Goal: Task Accomplishment & Management: Use online tool/utility

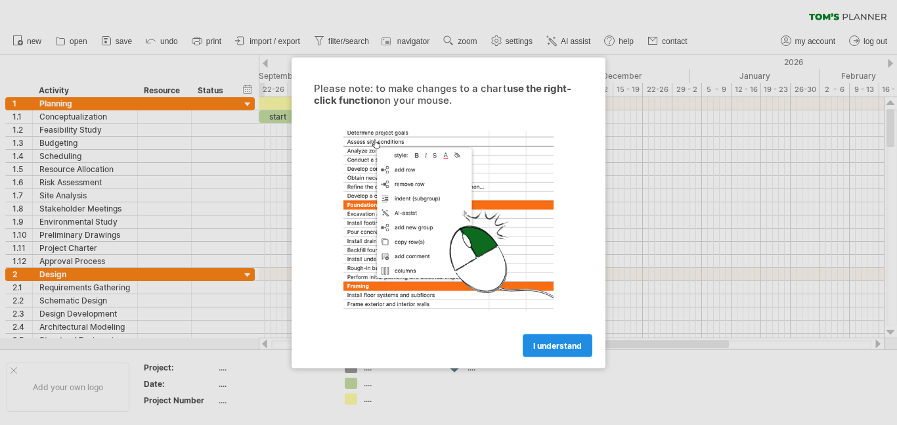
click at [557, 351] on link "I understand" at bounding box center [558, 345] width 70 height 23
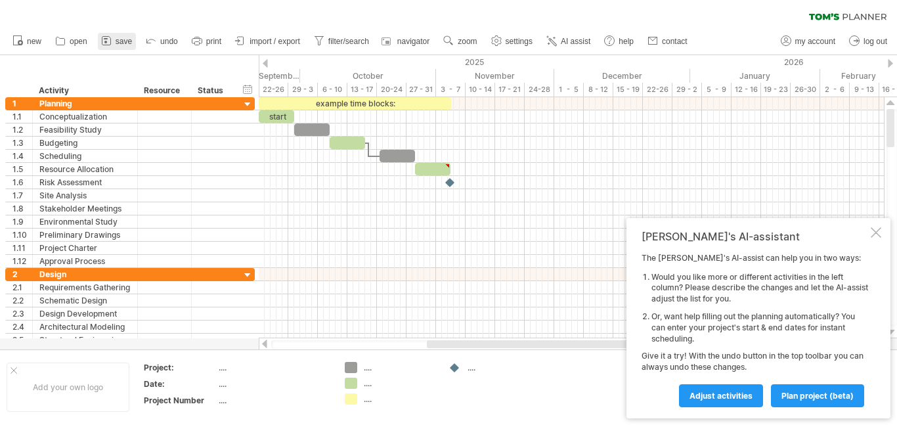
click at [115, 37] on link "save" at bounding box center [117, 41] width 38 height 17
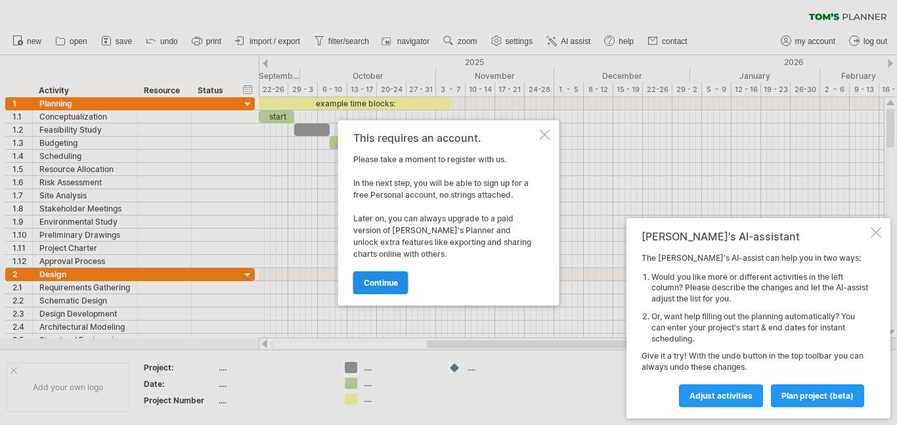
click at [390, 282] on span "continue" at bounding box center [381, 283] width 34 height 10
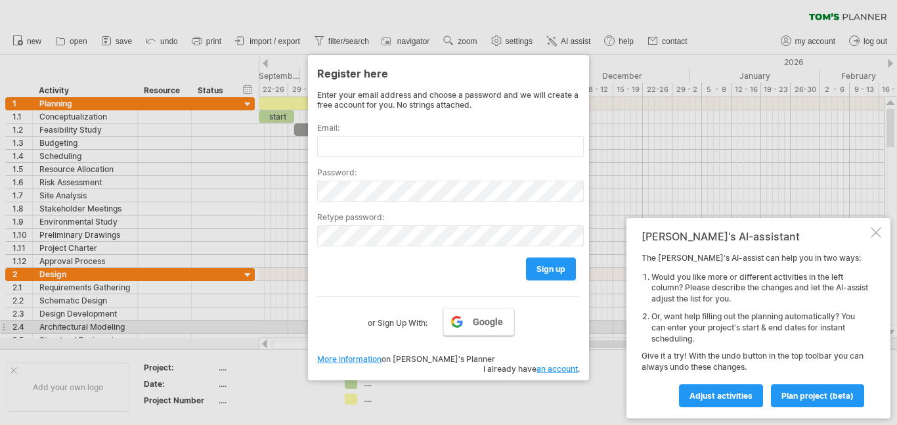
click at [488, 324] on span "Google" at bounding box center [488, 321] width 30 height 11
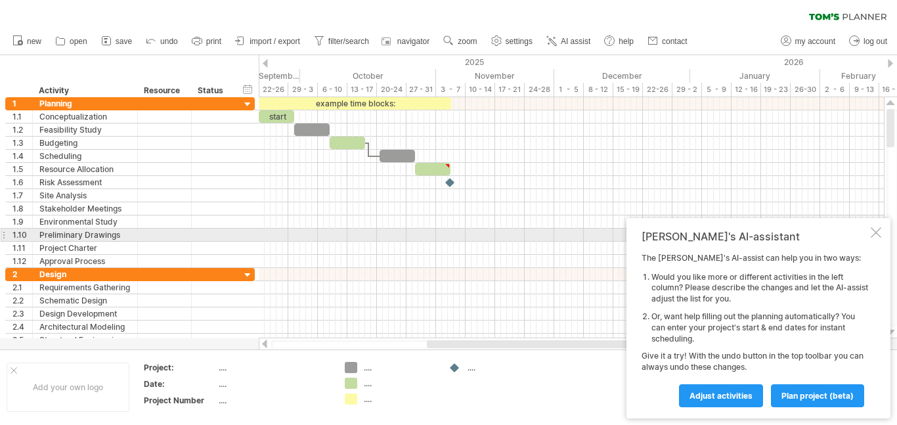
click at [871, 234] on div at bounding box center [876, 232] width 11 height 11
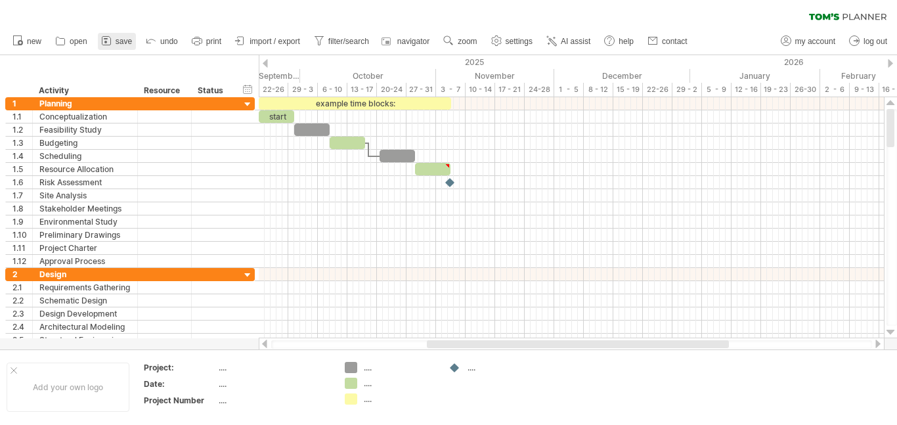
click at [117, 45] on span "save" at bounding box center [124, 41] width 16 height 9
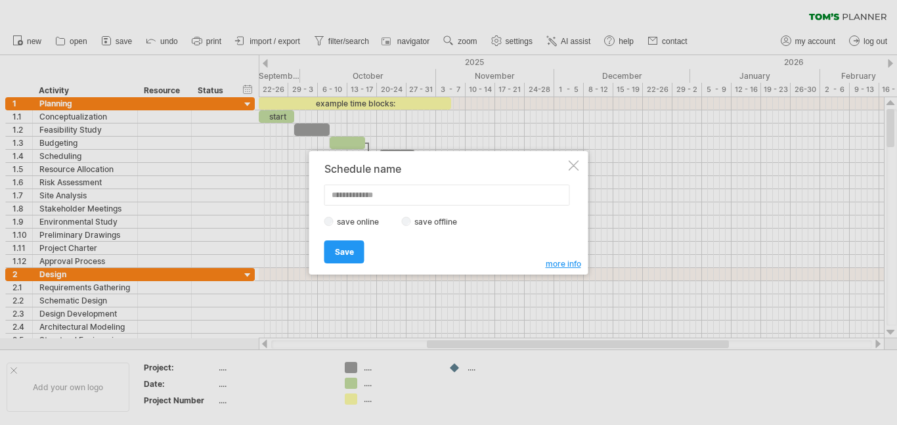
click at [12, 97] on div at bounding box center [448, 212] width 897 height 425
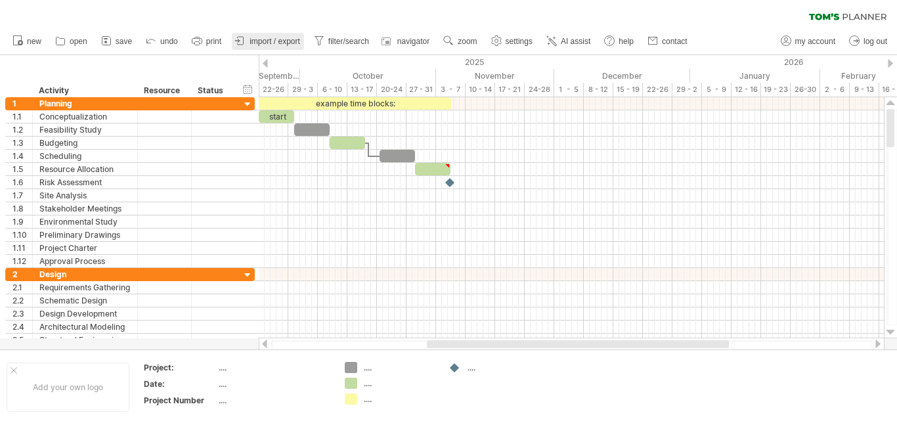
click at [267, 41] on span "import / export" at bounding box center [274, 41] width 51 height 9
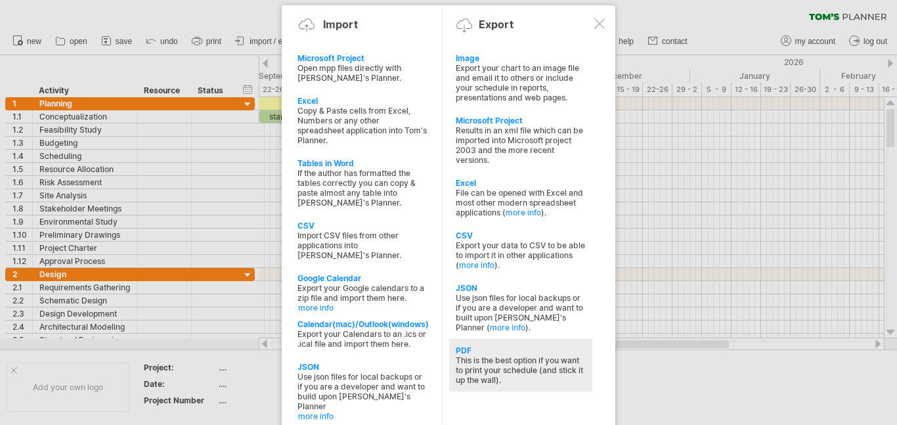
click at [492, 357] on div "This is the best option if you want to print your schedule (and stick it up the…" at bounding box center [521, 370] width 130 height 30
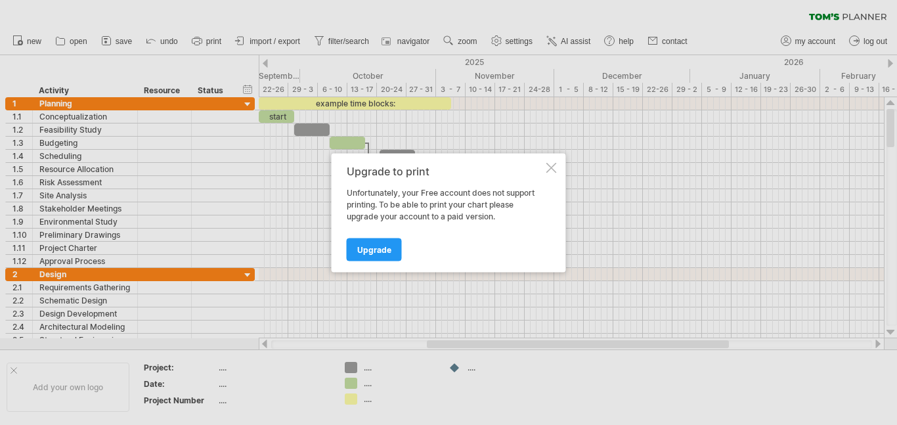
click at [548, 164] on div at bounding box center [551, 167] width 11 height 11
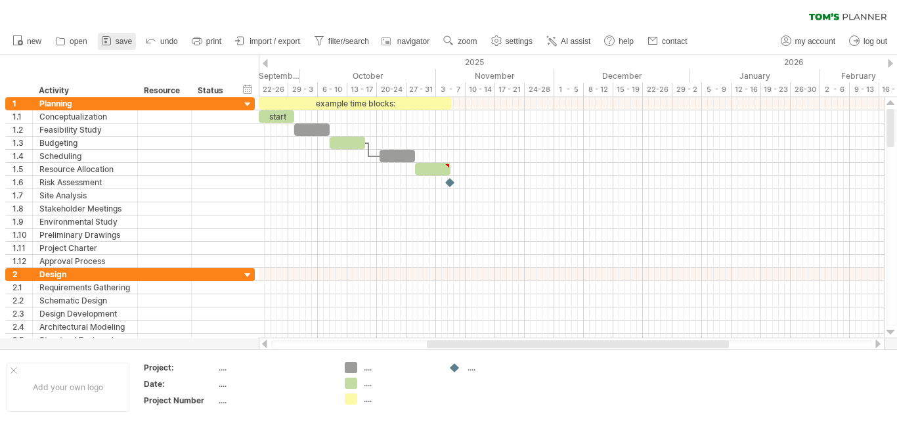
click at [136, 38] on link "save" at bounding box center [117, 41] width 38 height 17
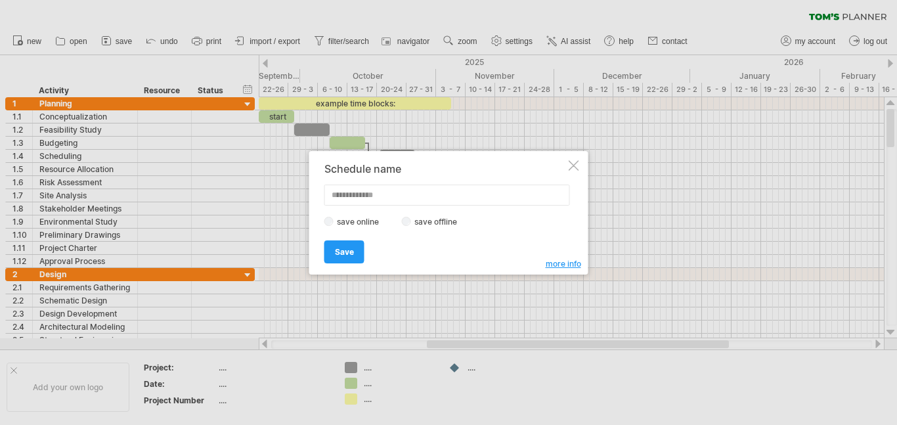
click at [402, 227] on div "save online save offline" at bounding box center [445, 221] width 242 height 12
click at [137, 85] on div at bounding box center [448, 212] width 897 height 425
